Goal: Find specific page/section: Find specific page/section

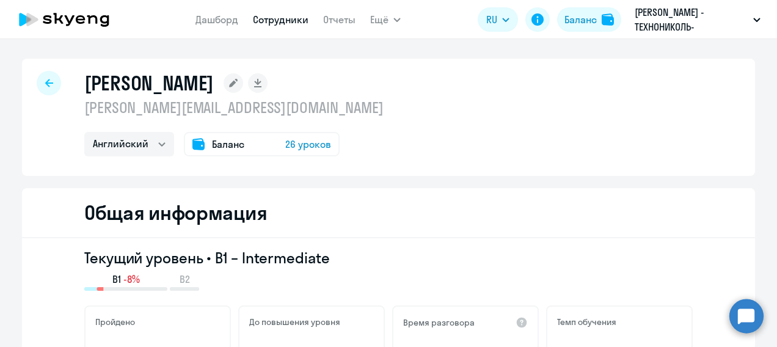
select select "english"
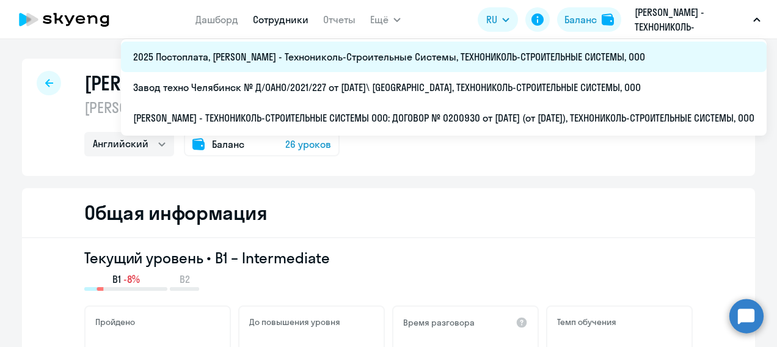
click at [373, 54] on li "2025 Постоплата, [PERSON_NAME] - Технониколь-Строительные Системы, ТЕХНОНИКОЛЬ-…" at bounding box center [444, 57] width 646 height 31
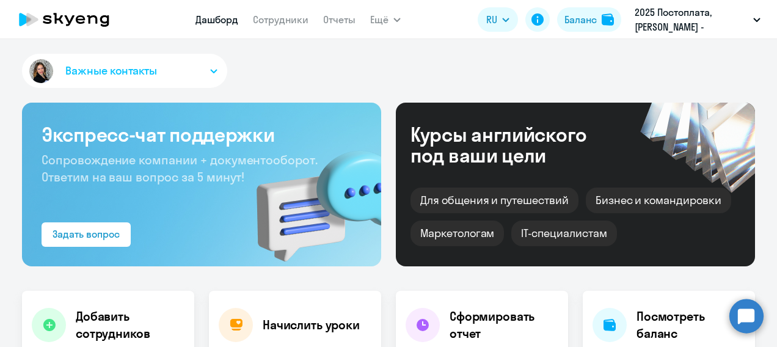
select select "30"
click at [294, 23] on link "Сотрудники" at bounding box center [281, 19] width 56 height 12
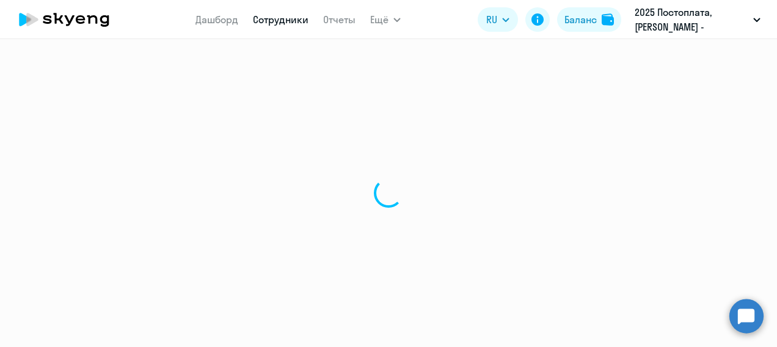
select select "30"
